Goal: Task Accomplishment & Management: Use online tool/utility

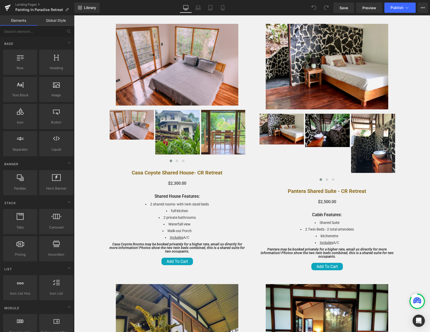
scroll to position [1339, 0]
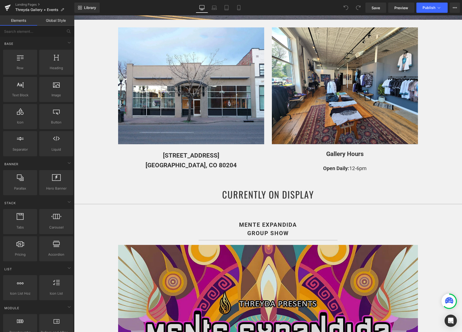
scroll to position [191, 0]
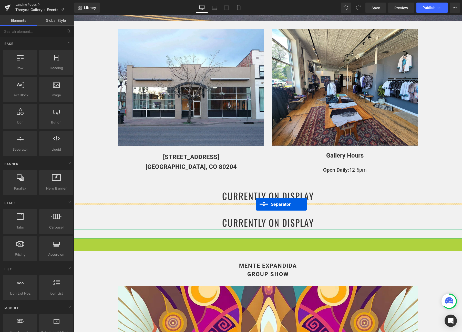
drag, startPoint x: 256, startPoint y: 241, endPoint x: 256, endPoint y: 204, distance: 37.2
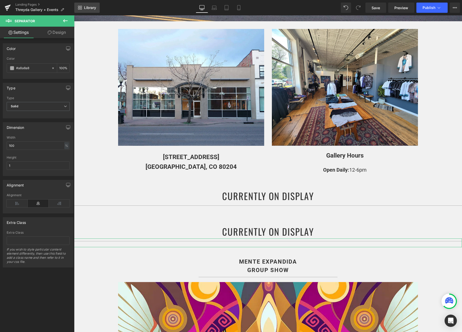
click at [93, 6] on span "Library" at bounding box center [90, 7] width 12 height 5
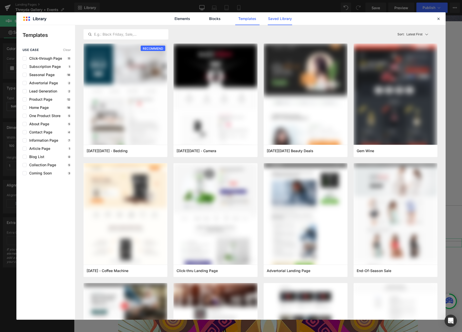
click at [278, 15] on link "Saved Library" at bounding box center [280, 18] width 24 height 13
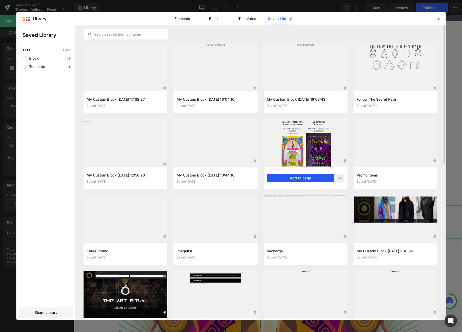
click at [313, 179] on button "Add to page" at bounding box center [300, 178] width 67 height 8
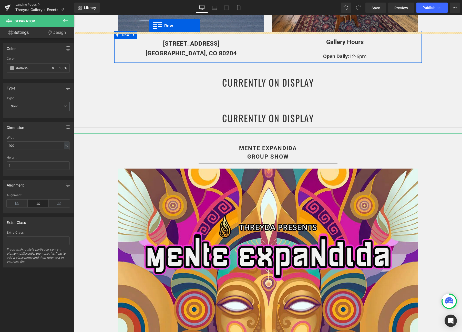
scroll to position [279, 0]
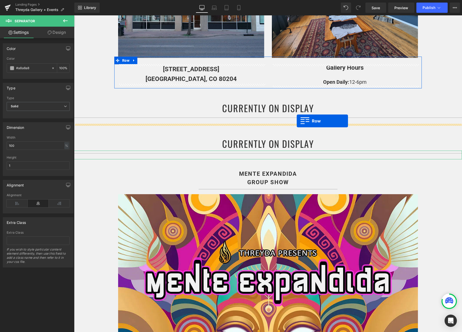
drag, startPoint x: 118, startPoint y: 148, endPoint x: 297, endPoint y: 121, distance: 180.6
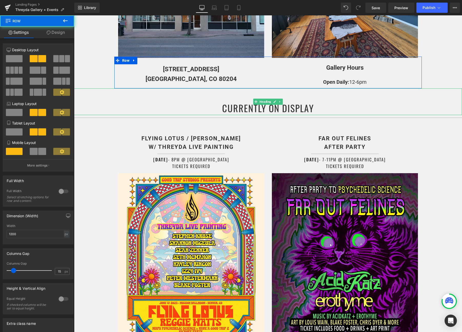
click at [239, 110] on h1 "CURRENTLY ON DISPLAY" at bounding box center [268, 108] width 388 height 14
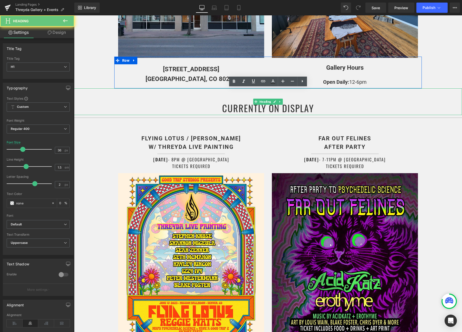
click at [239, 110] on h1 "CURRENTLY ON DISPLAY" at bounding box center [268, 108] width 388 height 14
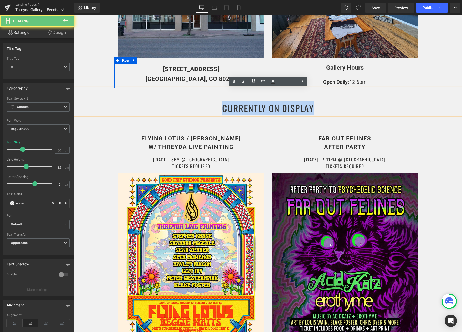
click at [239, 110] on h1 "CURRENTLY ON DISPLAY" at bounding box center [268, 108] width 388 height 14
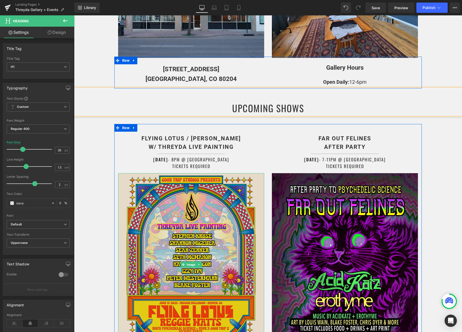
click at [190, 203] on img at bounding box center [191, 264] width 146 height 183
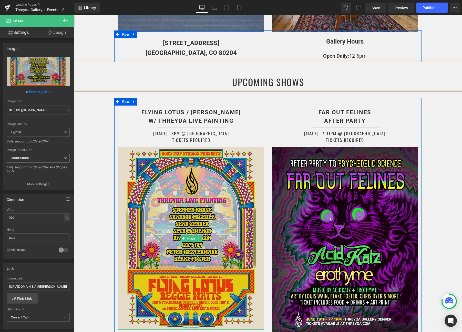
scroll to position [328, 0]
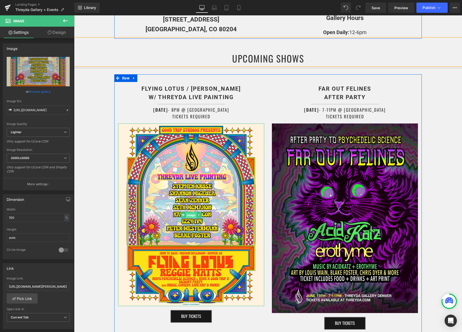
click at [190, 216] on span "Image" at bounding box center [191, 215] width 11 height 6
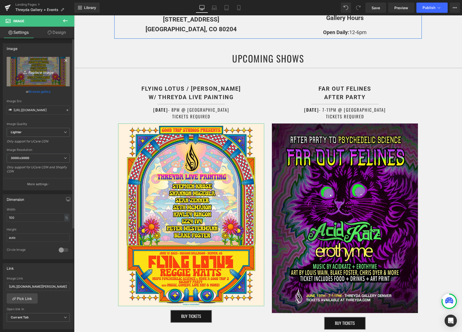
click at [33, 66] on link "Replace Image" at bounding box center [38, 71] width 63 height 29
type input "C:\fakepath\small.jpg"
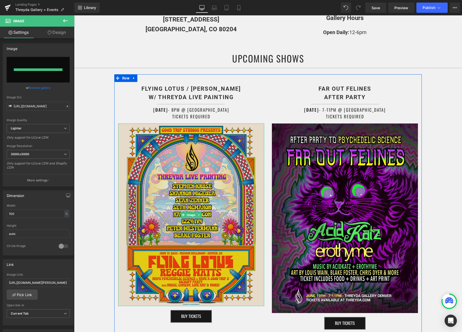
type input "https://ucarecdn.com/da26d7d2-d79c-450e-9e05-2f4bbba63bf1/-/format/auto/-/previ…"
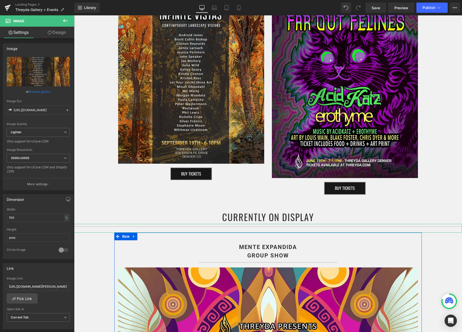
scroll to position [359, 0]
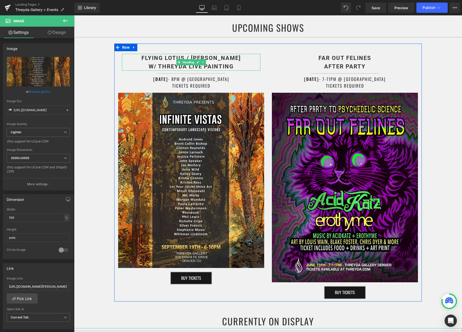
click at [159, 58] on b "FLYING LOTUS / REGGIE WATTS w/ THREYDA LIVE PAINTING" at bounding box center [190, 62] width 99 height 15
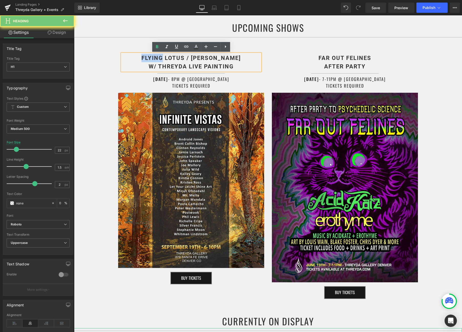
click at [159, 58] on b "FLYING LOTUS / REGGIE WATTS w/ THREYDA LIVE PAINTING" at bounding box center [190, 62] width 99 height 15
click at [160, 58] on b "FLYING LOTUS / REGGIE WATTS w/ THREYDA LIVE PAINTING" at bounding box center [190, 62] width 99 height 15
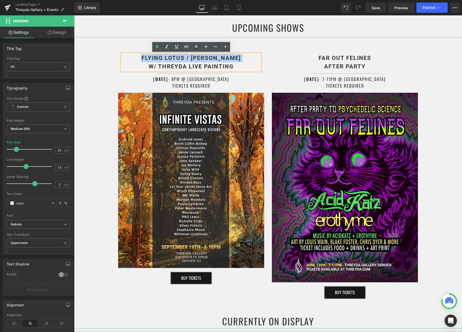
click at [160, 58] on b "FLYING LOTUS / REGGIE WATTS w/ THREYDA LIVE PAINTING" at bounding box center [190, 62] width 99 height 15
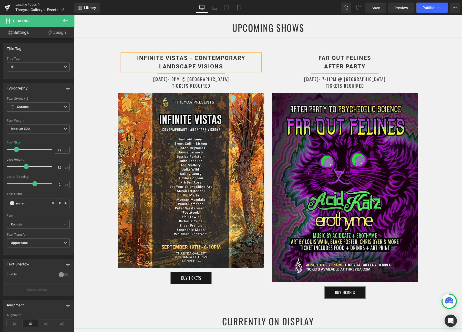
click at [196, 58] on b "INFINITE VISTAS - CONTEMPORARY LANDSCAPE VISIONS" at bounding box center [191, 62] width 108 height 15
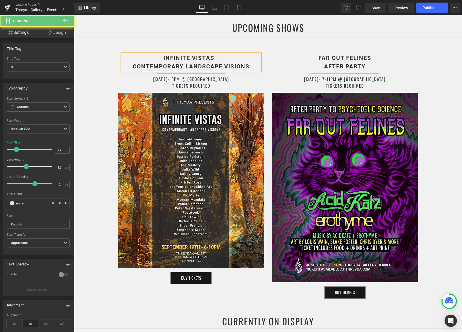
click at [219, 55] on b "INFINITE VISTAS - CONTEMPORARY LANDSCAPE VISIONS" at bounding box center [191, 62] width 117 height 15
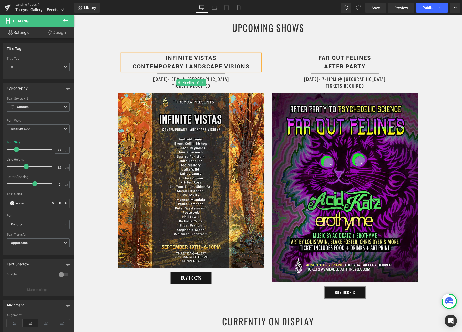
click at [164, 79] on strong "JUNE 17TH" at bounding box center [160, 79] width 15 height 6
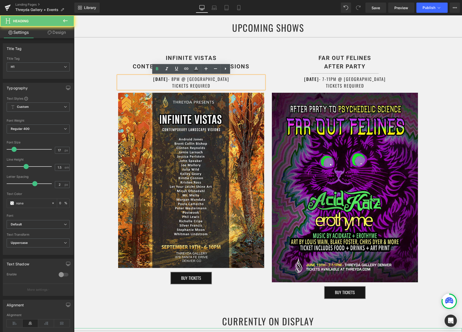
click at [164, 79] on strong "JUNE 17TH" at bounding box center [160, 79] width 15 height 6
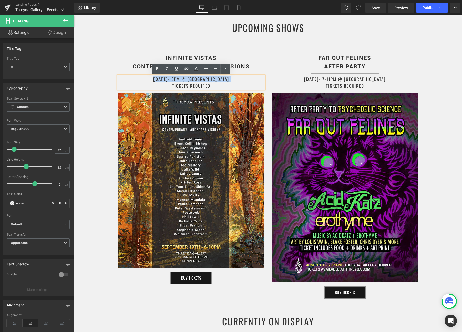
click at [190, 81] on h1 "JUNE 17TH - 8PM @ MISSION BALLROOM TICKETS REQUIRED" at bounding box center [191, 82] width 146 height 13
click at [166, 80] on strong "JUNE 17TH" at bounding box center [160, 79] width 15 height 6
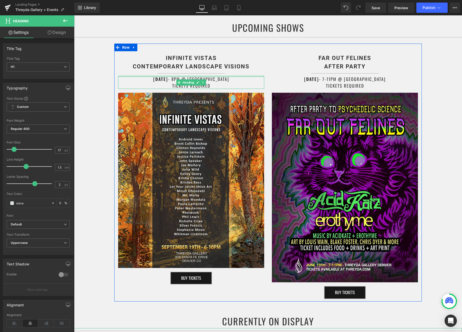
drag, startPoint x: 170, startPoint y: 78, endPoint x: 148, endPoint y: 77, distance: 22.3
click at [148, 77] on div "JUNE 17TH - 8PM @ MISSION BALLROOM TICKETS REQUIRED Heading" at bounding box center [191, 82] width 146 height 13
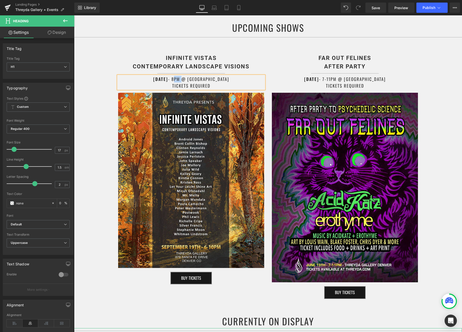
drag, startPoint x: 184, startPoint y: 79, endPoint x: 191, endPoint y: 80, distance: 7.2
click at [191, 80] on h1 "SEPTEMBER 19TH - 8PM @ MISSION BALLROOM TICKETS REQUIRED" at bounding box center [191, 82] width 146 height 13
drag, startPoint x: 243, startPoint y: 82, endPoint x: 204, endPoint y: 80, distance: 38.5
click at [204, 80] on h1 "SEPTEMBER 19TH - 6-10PM @ MISSION BALLROOM TICKETS REQUIRED" at bounding box center [191, 82] width 146 height 13
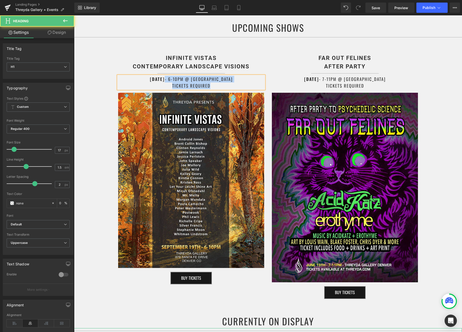
drag, startPoint x: 209, startPoint y: 86, endPoint x: 158, endPoint y: 81, distance: 52.0
click at [158, 81] on h1 "SEPTEMBER 19TH - 6-10PM @ THREYDA GALLERY TICKETS REQUIRED" at bounding box center [191, 82] width 146 height 13
click at [158, 81] on strong "SEPTEMBER 19TH" at bounding box center [157, 79] width 15 height 6
drag, startPoint x: 217, startPoint y: 84, endPoint x: 170, endPoint y: 83, distance: 46.9
click at [169, 83] on h1 "SEPTEMBER 19TH - 6-10PM @ THREYDA GALLERY TICKETS REQUIRED" at bounding box center [191, 82] width 146 height 13
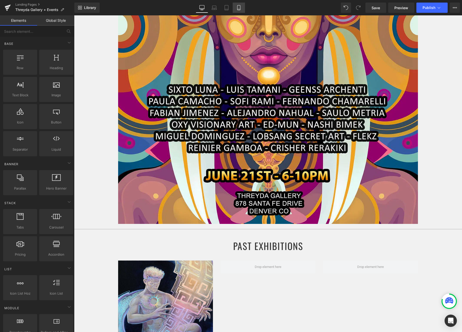
click at [237, 7] on icon at bounding box center [238, 7] width 5 height 5
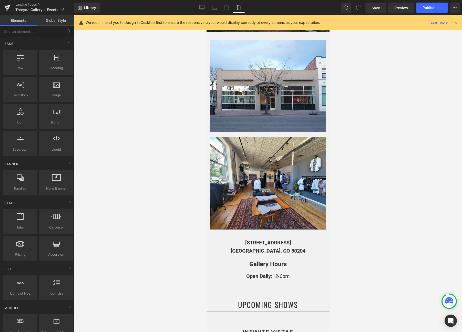
scroll to position [0, 0]
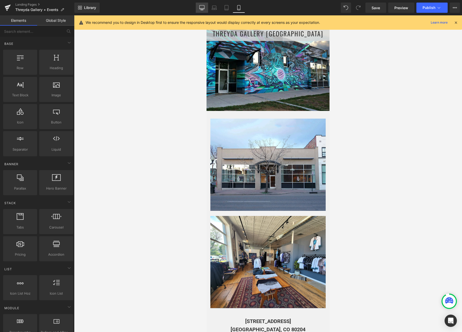
click at [204, 8] on icon at bounding box center [201, 7] width 5 height 4
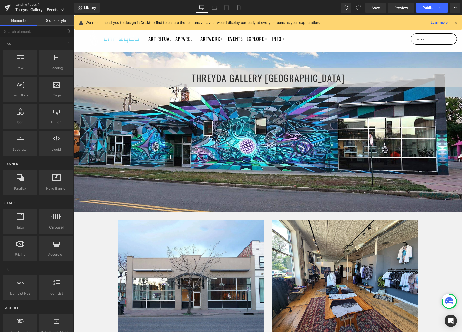
scroll to position [37, 0]
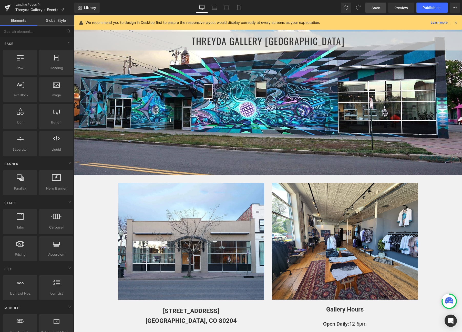
click at [377, 8] on span "Save" at bounding box center [376, 7] width 8 height 5
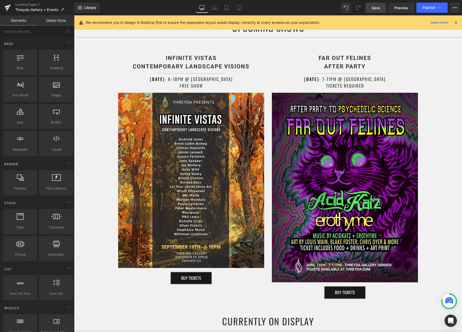
scroll to position [358, 0]
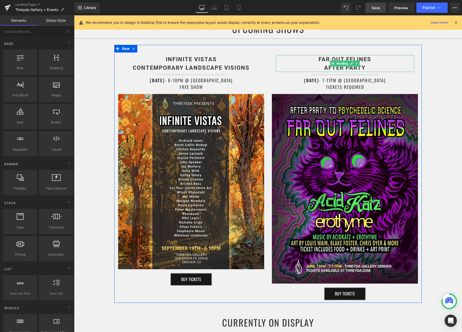
click at [325, 60] on b "FAR OUT FELINES AFTER PARTY" at bounding box center [344, 63] width 53 height 15
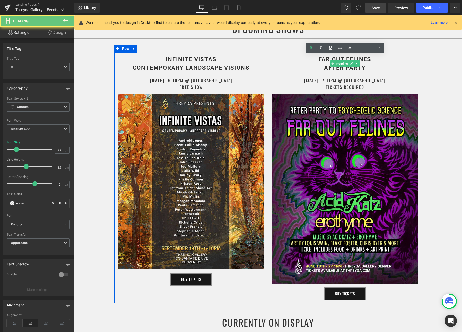
click at [325, 60] on b "FAR OUT FELINES AFTER PARTY" at bounding box center [344, 63] width 53 height 15
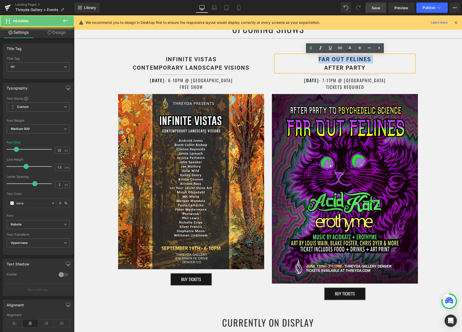
click at [325, 60] on b "FAR OUT FELINES AFTER PARTY" at bounding box center [344, 63] width 53 height 15
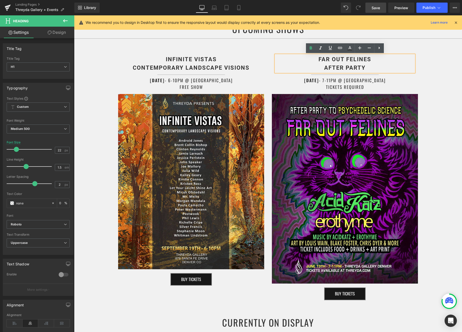
click at [336, 67] on b "FAR OUT FELINES AFTER PARTY" at bounding box center [344, 63] width 53 height 15
click at [366, 69] on h1 "FAR OUT FELINES AFTER PARTY" at bounding box center [345, 63] width 138 height 17
drag, startPoint x: 370, startPoint y: 69, endPoint x: 342, endPoint y: 75, distance: 28.3
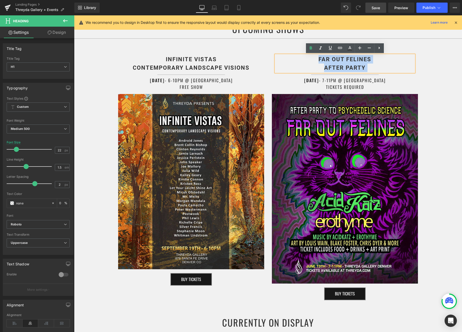
click at [340, 74] on div "FAR OUT FELINES AFTER PARTY Heading Separator JUNE 19TH - 7-11PM @ THREYDA TICK…" at bounding box center [345, 177] width 154 height 248
click at [344, 65] on b "FAR OUT FELINES AFTER PARTY" at bounding box center [344, 63] width 53 height 15
click at [377, 68] on h1 "FAR OUT FELINES AFTER PARTY" at bounding box center [345, 63] width 138 height 17
drag, startPoint x: 377, startPoint y: 68, endPoint x: 301, endPoint y: 58, distance: 76.6
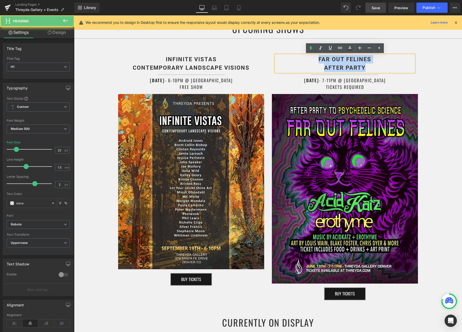
click at [301, 58] on h1 "FAR OUT FELINES AFTER PARTY" at bounding box center [345, 63] width 138 height 17
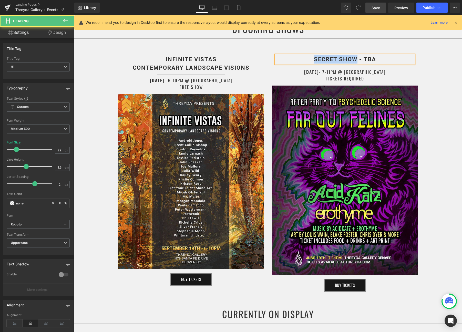
drag, startPoint x: 357, startPoint y: 58, endPoint x: 313, endPoint y: 57, distance: 44.1
click at [313, 57] on h1 "SECRET SHOW - TBA" at bounding box center [345, 59] width 138 height 8
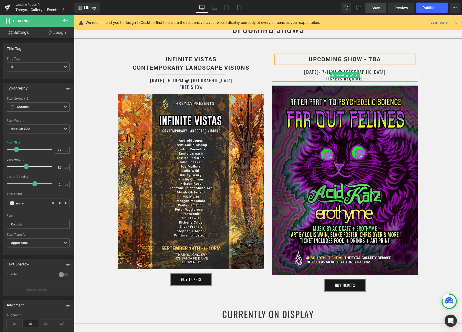
click at [315, 72] on strong "JUNE 19TH" at bounding box center [311, 72] width 15 height 6
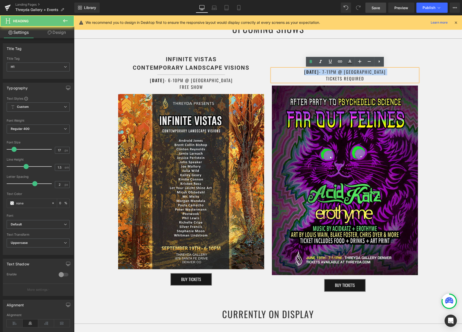
click at [315, 72] on strong "JUNE 19TH" at bounding box center [311, 72] width 15 height 6
click at [318, 73] on strong "JUNE 19TH" at bounding box center [311, 72] width 15 height 6
drag, startPoint x: 333, startPoint y: 72, endPoint x: 312, endPoint y: 72, distance: 20.8
click at [312, 72] on strong "JUNE 19TH" at bounding box center [311, 72] width 15 height 6
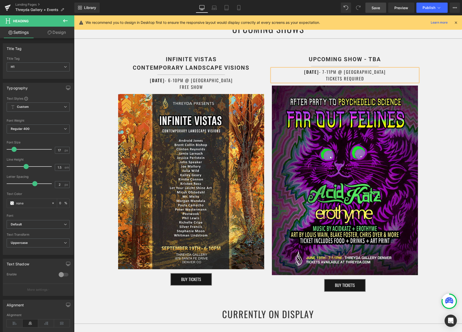
click at [382, 83] on div "UPCOMING SHOW - TBA Heading Separator JANUARY 11TH - 7-11PM @ THREYDA TICKETS R…" at bounding box center [345, 172] width 154 height 239
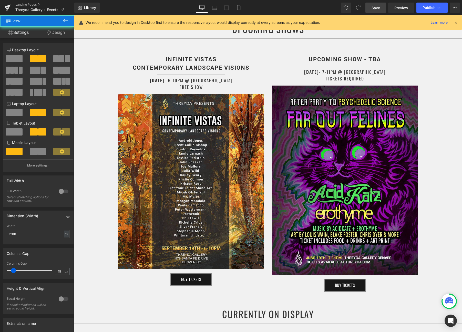
click at [373, 80] on h1 "JANUARY 11TH - 7-11PM @ THREYDA TICKETS REQUIRED" at bounding box center [345, 75] width 146 height 13
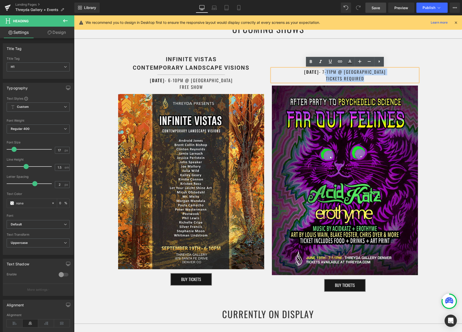
drag, startPoint x: 375, startPoint y: 78, endPoint x: 343, endPoint y: 72, distance: 31.9
click at [343, 72] on h1 "JANUARY 11TH - 7-11PM @ THREYDA TICKETS REQUIRED" at bounding box center [345, 75] width 146 height 13
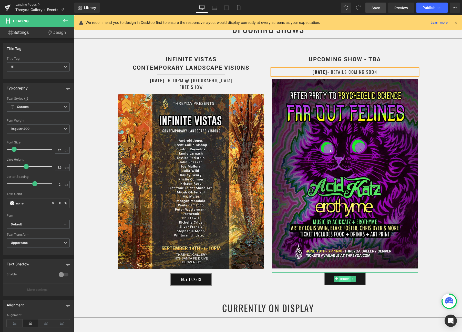
click at [343, 280] on span "Button" at bounding box center [344, 279] width 11 height 6
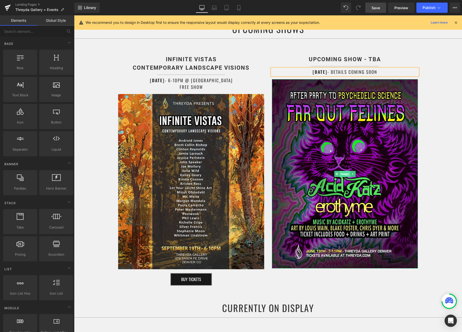
click at [346, 175] on span "Image" at bounding box center [345, 174] width 11 height 6
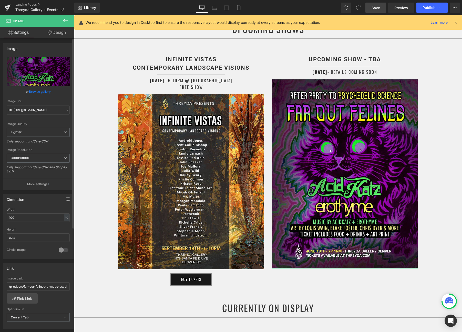
click at [37, 90] on link "Browse gallery" at bounding box center [40, 91] width 22 height 9
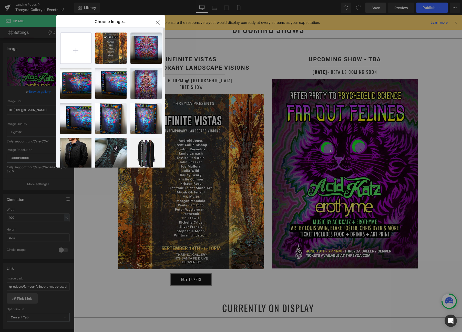
click at [78, 48] on input "file" at bounding box center [75, 48] width 31 height 31
type input "C:\fakepath\question.jpg"
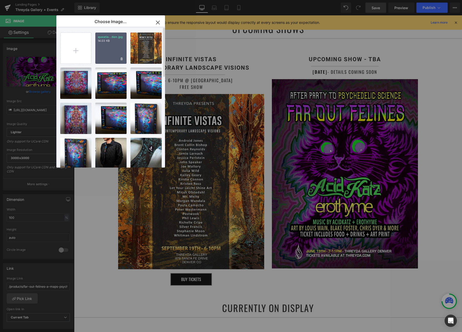
click at [105, 44] on div "questio...tion.jpg 14.03 KB" at bounding box center [110, 48] width 31 height 31
type input "https://ucarecdn.com/5e901a99-7920-4eb4-9be0-1c381c9d2762/-/format/auto/-/previ…"
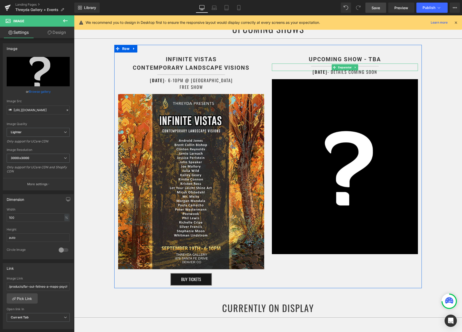
click at [393, 71] on h1 "JANUARY 11TH - DETAILS COMING SOON" at bounding box center [345, 72] width 146 height 7
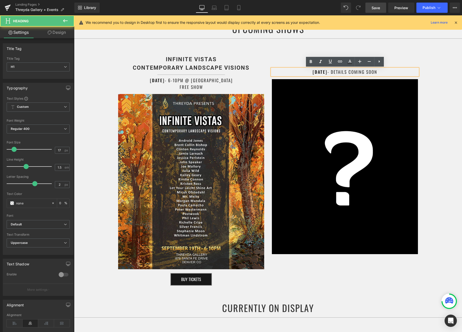
click at [339, 71] on h1 "JANUARY 11TH - DETAILS COMING SOON" at bounding box center [345, 72] width 146 height 7
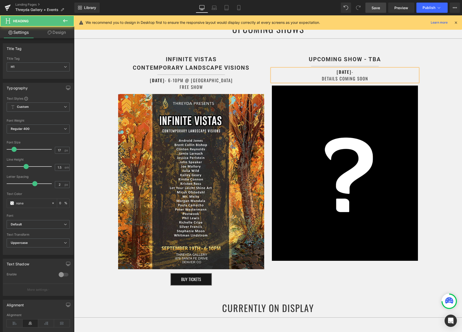
click at [337, 71] on strong "JANUARY 11TH" at bounding box center [344, 72] width 15 height 6
click at [383, 57] on h1 "UPCOMING SHOW - TBA" at bounding box center [345, 59] width 138 height 8
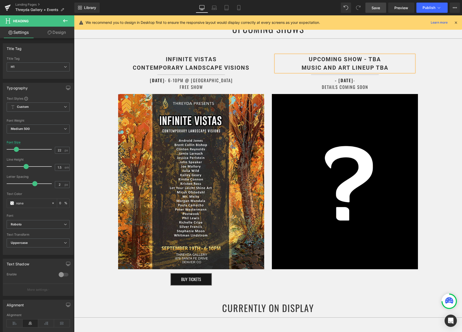
click at [397, 61] on h1 "UPCOMING SHOW - TBA MUSIC AND ART LINEUP TBA" at bounding box center [345, 63] width 138 height 17
click at [317, 57] on b "UPCOMING SHOW - MUSIC AND ART LINEUP TBA" at bounding box center [345, 63] width 87 height 15
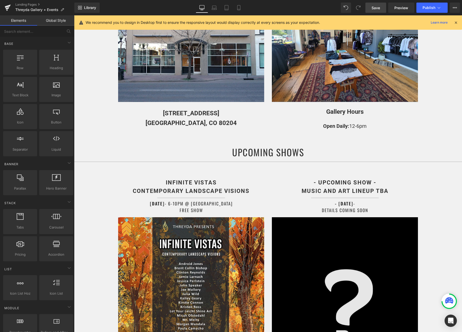
scroll to position [233, 0]
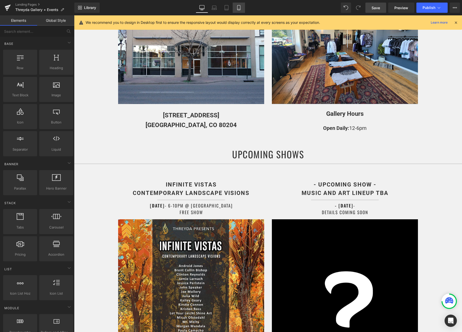
click at [241, 9] on icon at bounding box center [238, 7] width 5 height 5
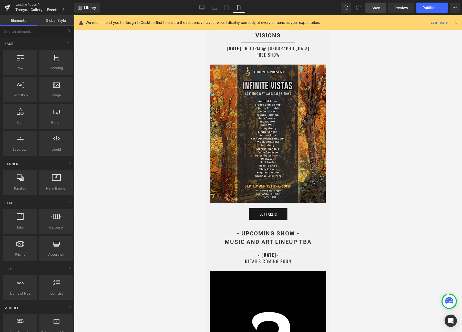
scroll to position [538, 0]
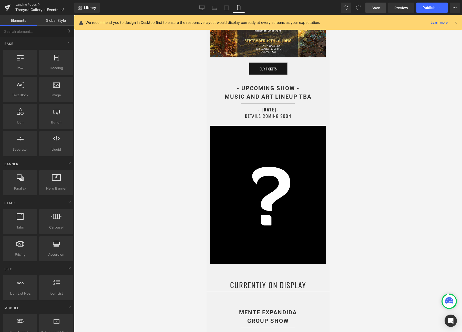
click at [196, 2] on div "Library Mobile Desktop Laptop Tablet Mobile Save Preview Publish Scheduled View…" at bounding box center [268, 7] width 388 height 15
click at [198, 6] on link "Desktop" at bounding box center [202, 8] width 12 height 10
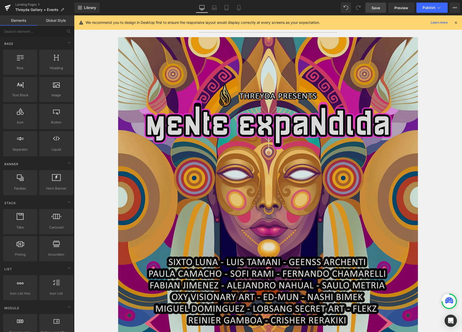
scroll to position [515, 0]
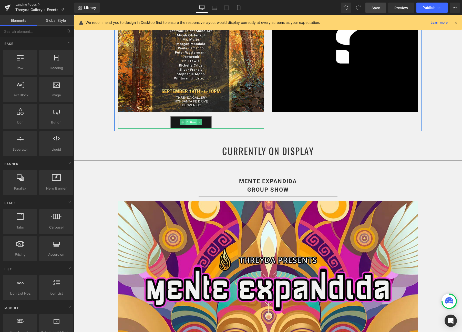
click at [188, 122] on span "Button" at bounding box center [191, 122] width 11 height 6
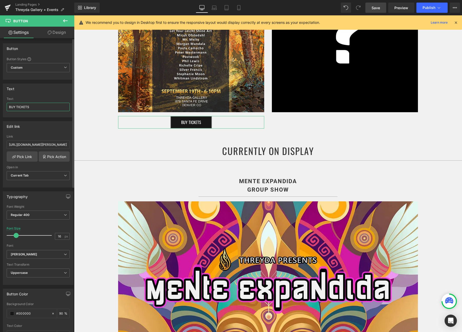
click at [32, 109] on input "BUY TICKETS" at bounding box center [38, 107] width 63 height 8
type input "FACEBOOK RSVP"
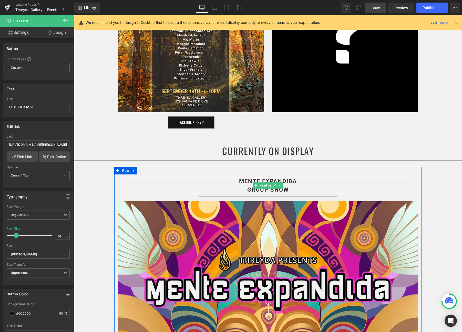
click at [196, 169] on div at bounding box center [267, 171] width 307 height 8
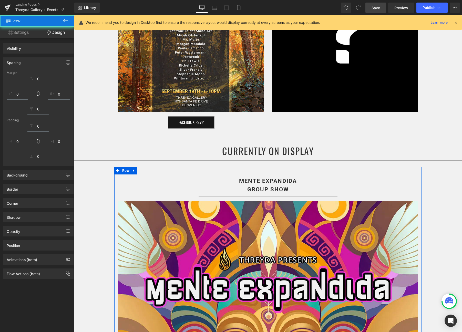
click at [201, 142] on div "CURRENTLY ON DISPLAY" at bounding box center [268, 144] width 388 height 27
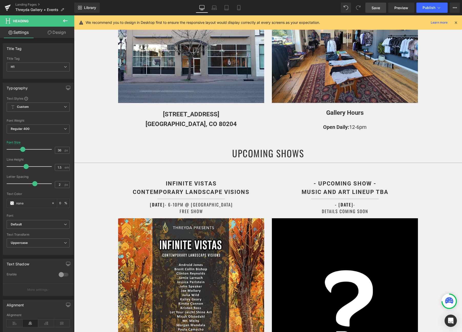
scroll to position [363, 0]
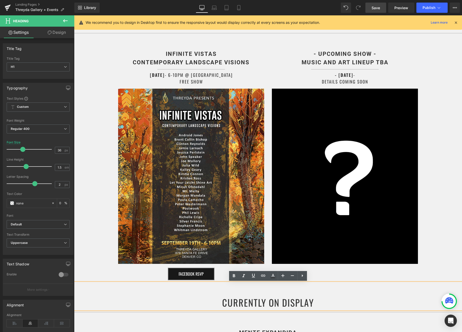
click at [373, 6] on span "Save" at bounding box center [376, 7] width 8 height 5
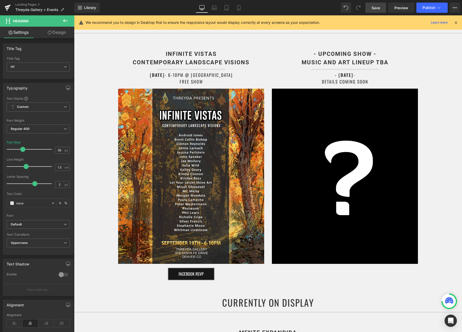
click at [430, 21] on icon at bounding box center [456, 22] width 5 height 5
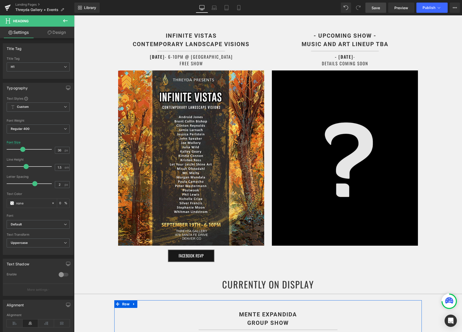
scroll to position [250, 0]
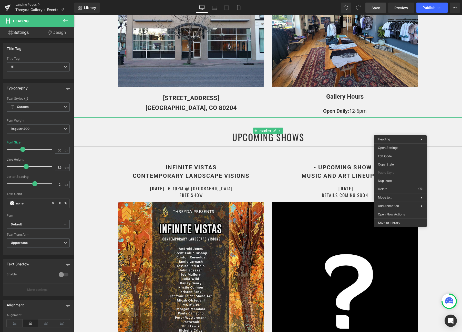
drag, startPoint x: 400, startPoint y: 131, endPoint x: 390, endPoint y: 99, distance: 33.7
click at [425, 8] on span "Publish" at bounding box center [429, 8] width 13 height 4
drag, startPoint x: 378, startPoint y: 9, endPoint x: 301, endPoint y: 0, distance: 77.6
click at [378, 9] on span "Save" at bounding box center [376, 7] width 8 height 5
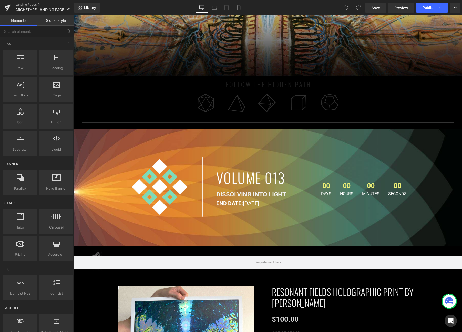
scroll to position [196, 0]
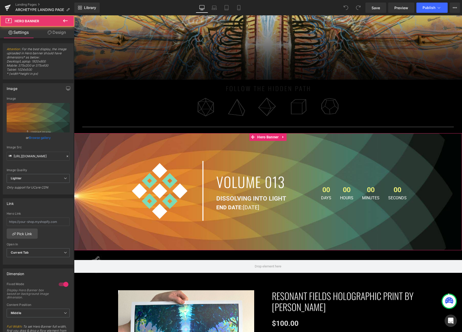
click at [214, 141] on div "Image VOLUME 013 Heading DISSOLVING INTO LIGHT Text Block END DATE: JULY 24TH T…" at bounding box center [268, 191] width 388 height 117
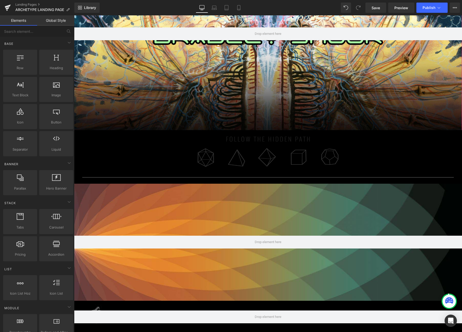
scroll to position [147, 0]
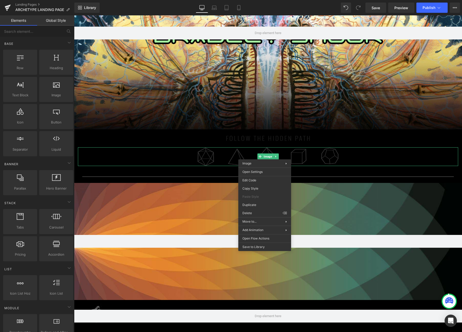
click at [188, 160] on link at bounding box center [268, 156] width 380 height 18
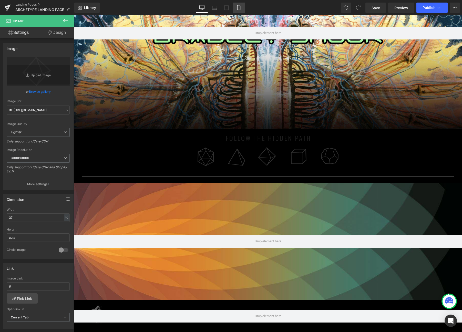
click at [236, 9] on link "Mobile" at bounding box center [239, 8] width 12 height 10
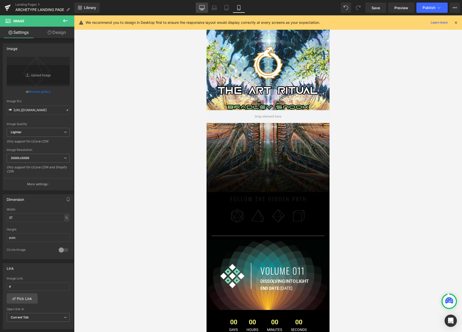
click at [201, 7] on icon at bounding box center [201, 7] width 5 height 5
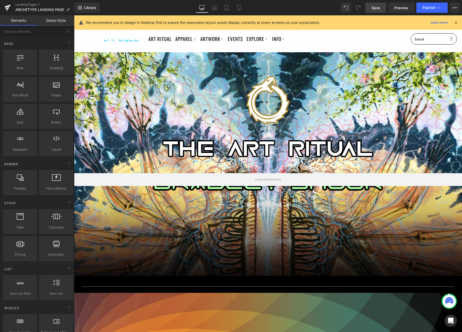
click at [379, 9] on span "Save" at bounding box center [376, 7] width 8 height 5
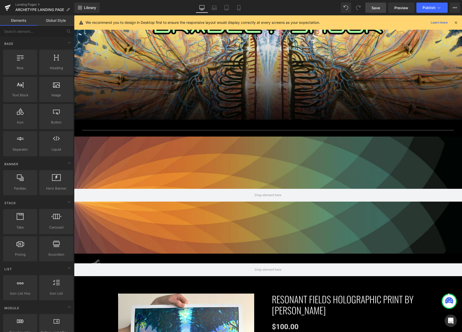
scroll to position [122, 0]
